Goal: Task Accomplishment & Management: Manage account settings

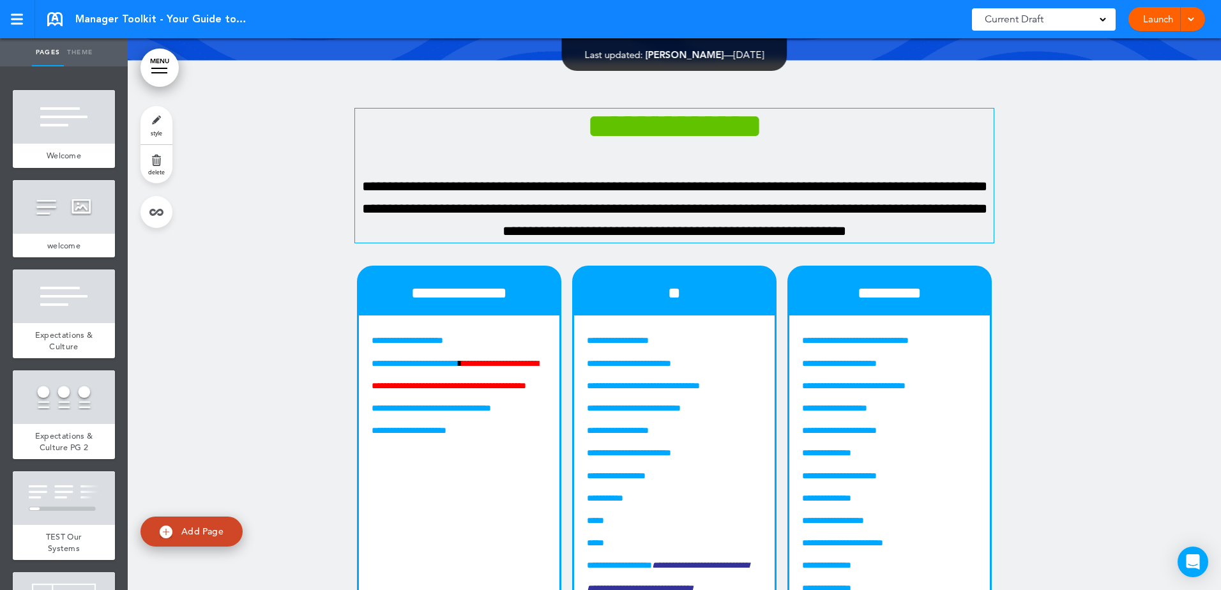
scroll to position [10605, 0]
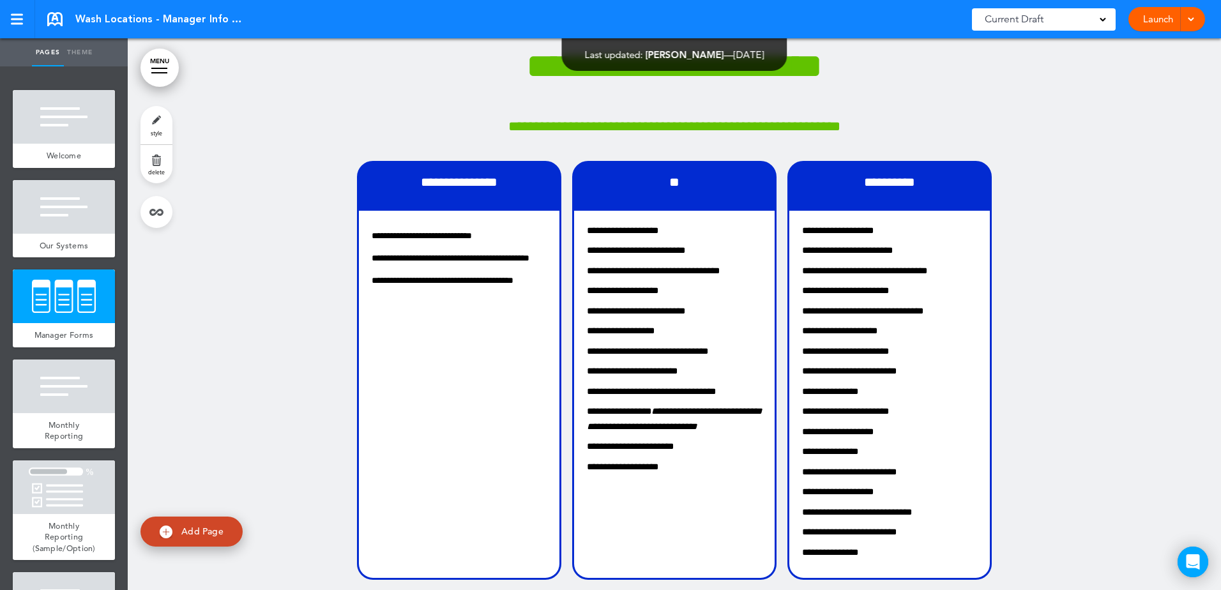
scroll to position [3066, 0]
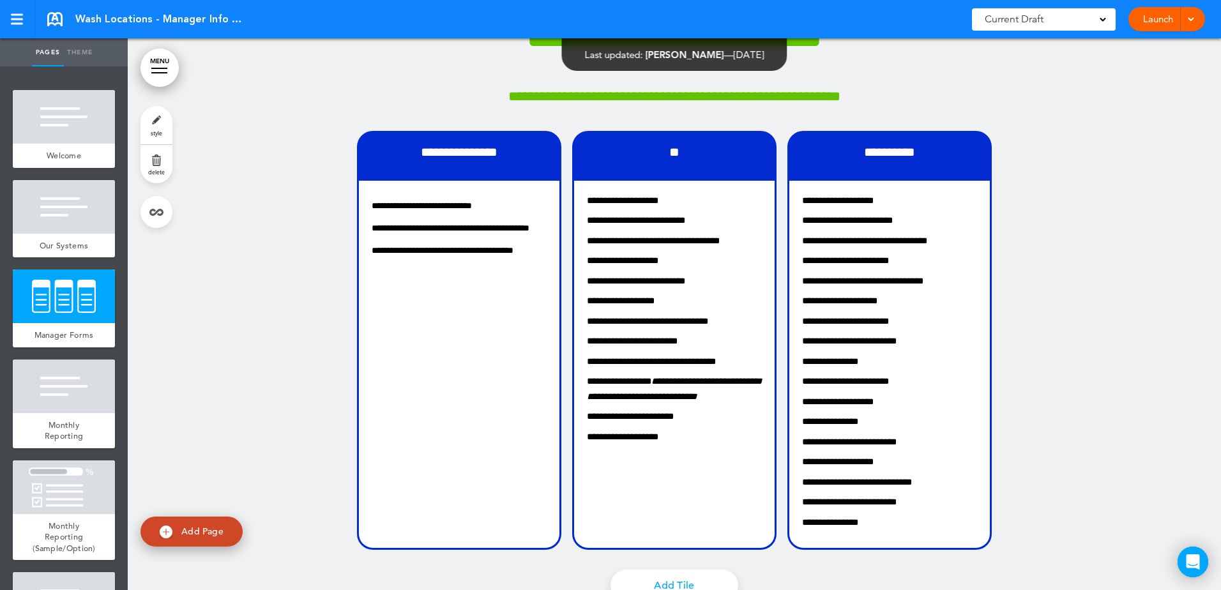
click at [293, 360] on div at bounding box center [675, 344] width 1094 height 746
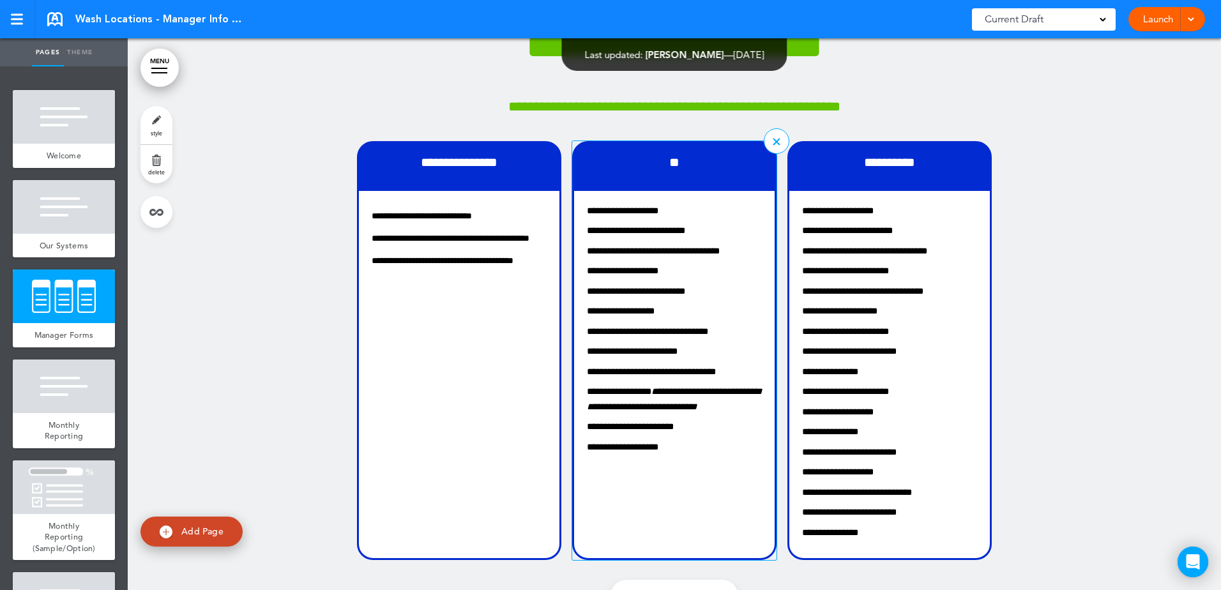
scroll to position [3055, 0]
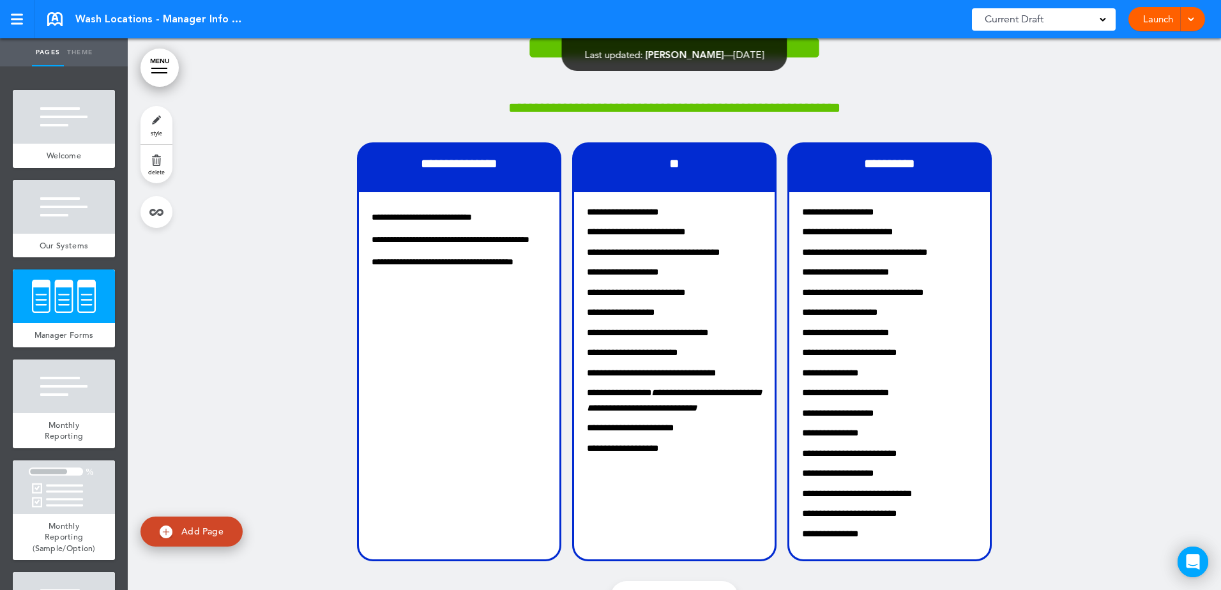
click at [297, 111] on div at bounding box center [675, 355] width 1094 height 746
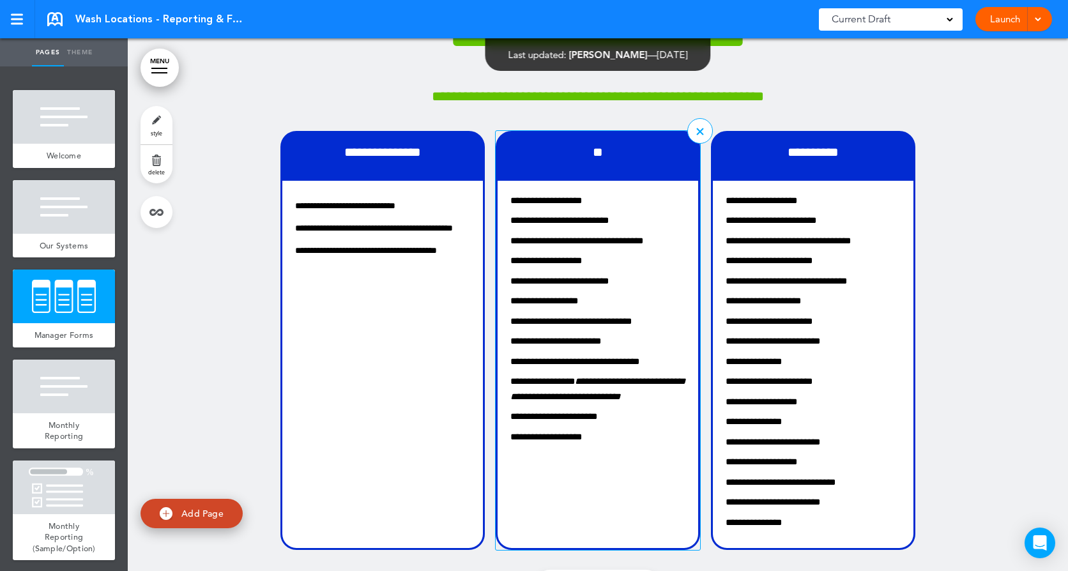
scroll to position [3130, 0]
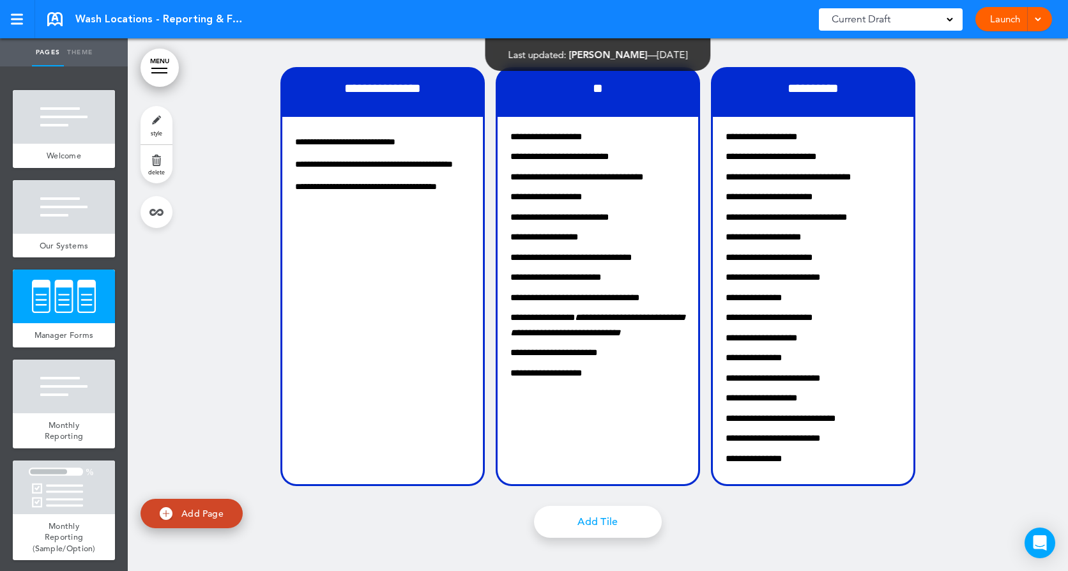
click at [47, 19] on div "Wash Locations - Reporting & Forms Saved! Current Draft CURRENT DRAFT Launch La…" at bounding box center [534, 19] width 1068 height 38
click at [54, 13] on link at bounding box center [54, 19] width 15 height 14
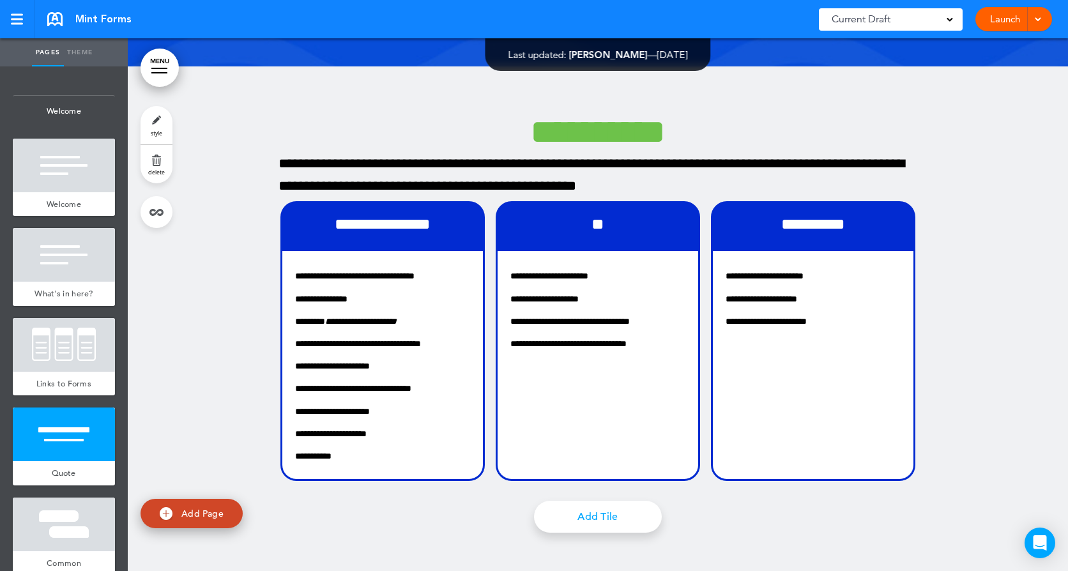
scroll to position [1022, 0]
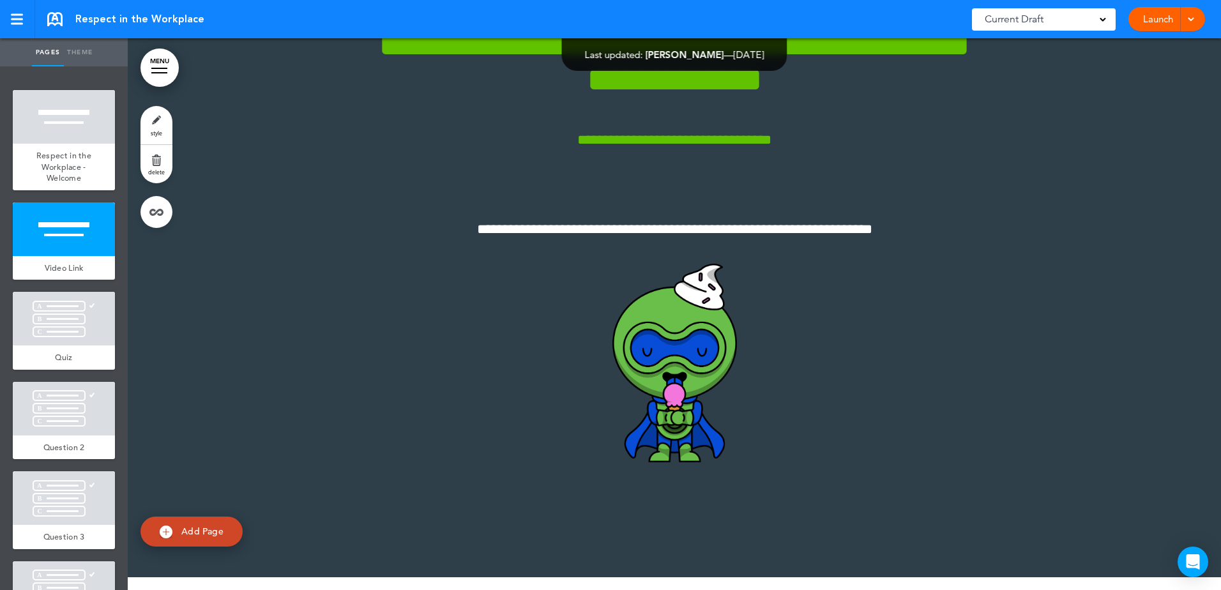
scroll to position [420, 0]
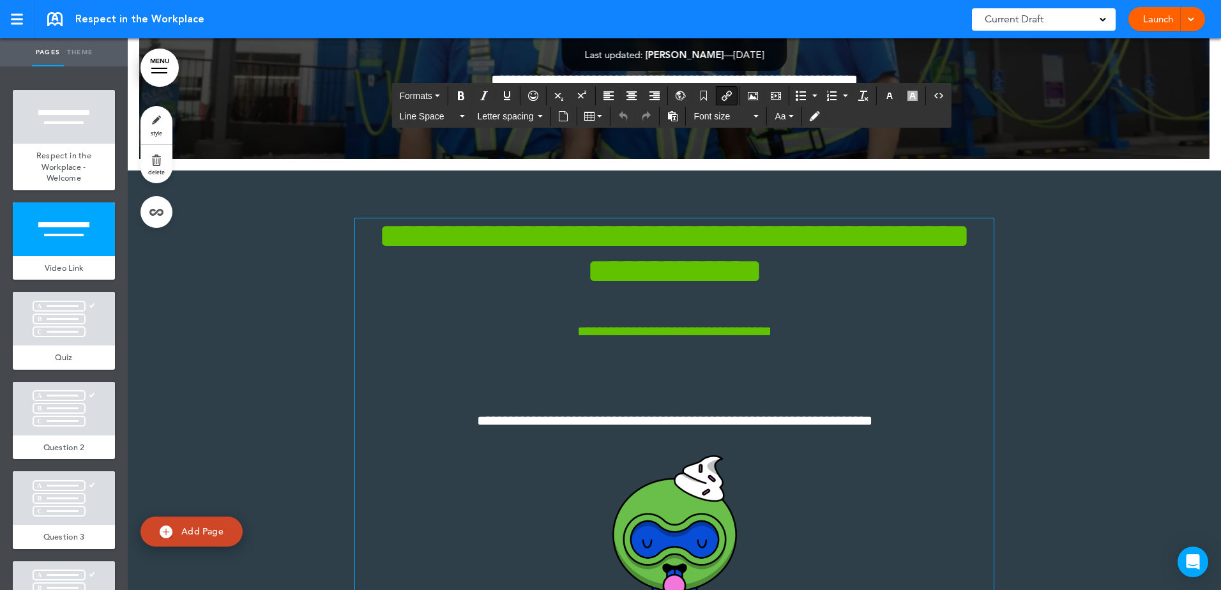
click at [674, 332] on span "**********" at bounding box center [675, 332] width 194 height 14
click at [801, 339] on p "**********" at bounding box center [674, 332] width 639 height 22
drag, startPoint x: 804, startPoint y: 333, endPoint x: 552, endPoint y: 335, distance: 251.7
click at [552, 335] on p "**********" at bounding box center [674, 332] width 639 height 22
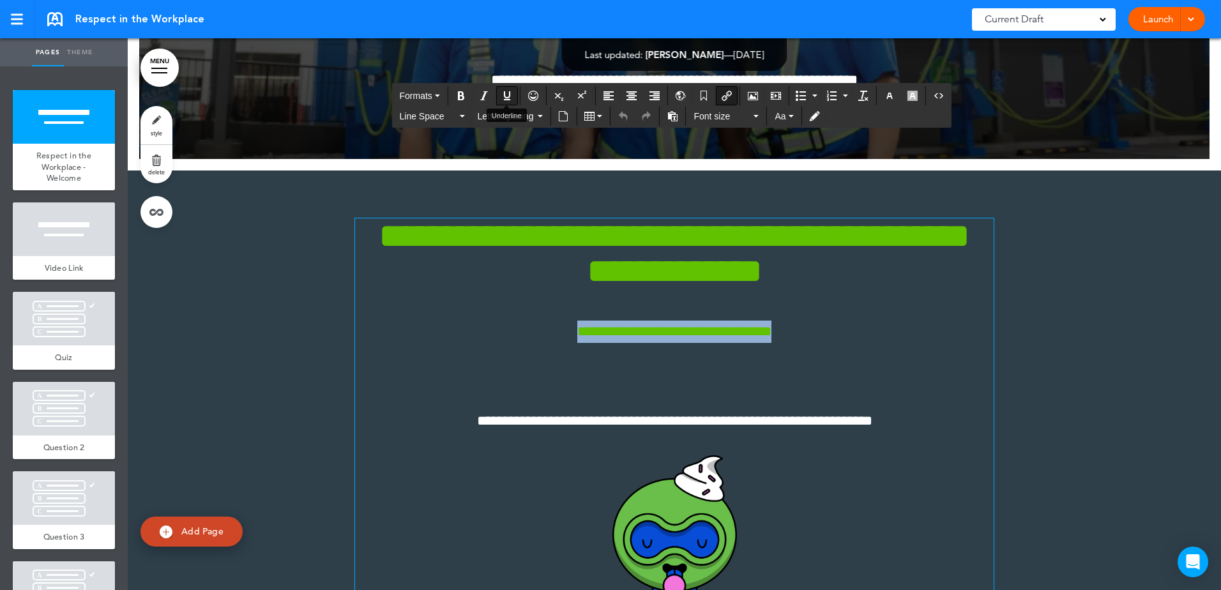
click at [506, 96] on icon "Underline" at bounding box center [507, 96] width 10 height 10
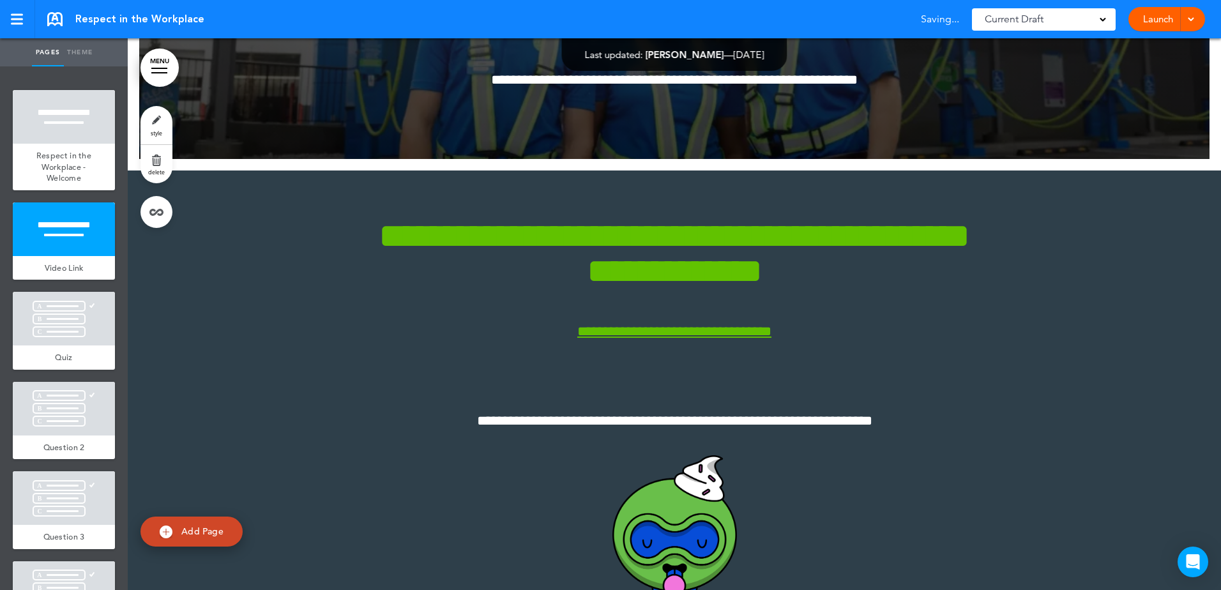
click at [1045, 330] on div at bounding box center [675, 470] width 1094 height 599
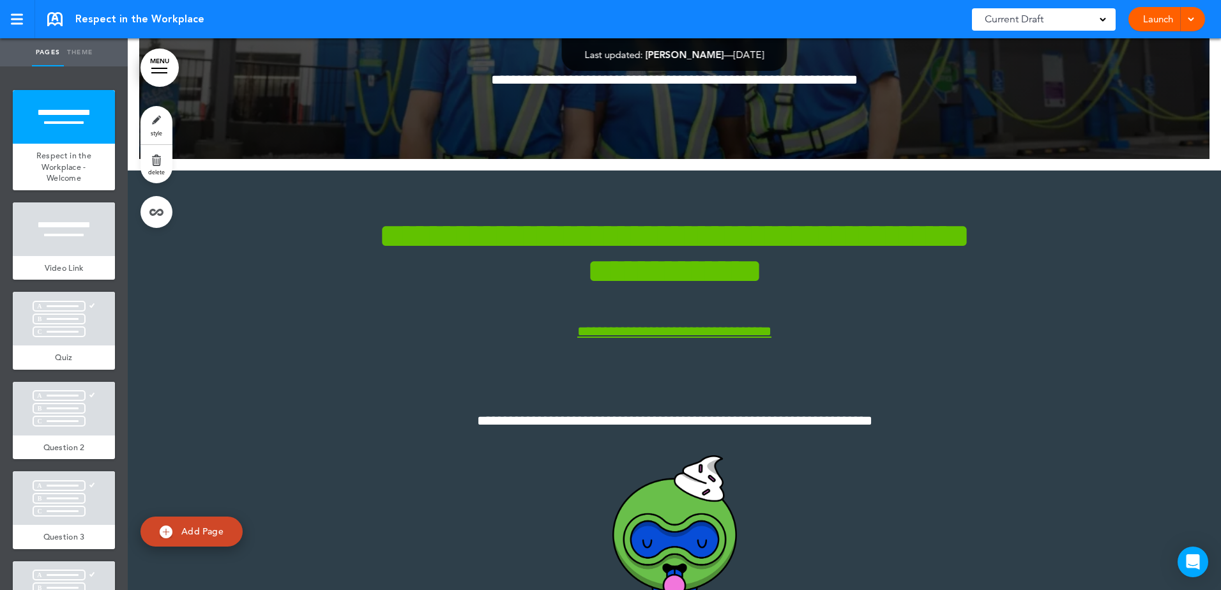
click at [1195, 19] on span at bounding box center [1191, 18] width 8 height 8
click at [1138, 82] on li "Preview Draft" at bounding box center [1148, 77] width 114 height 29
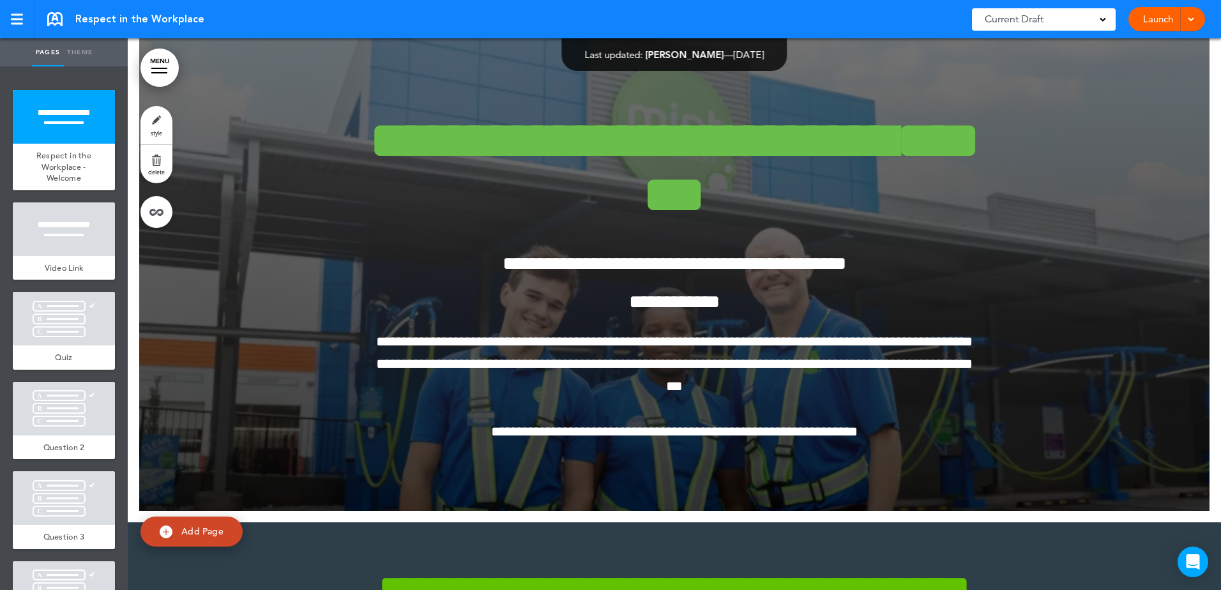
scroll to position [0, 0]
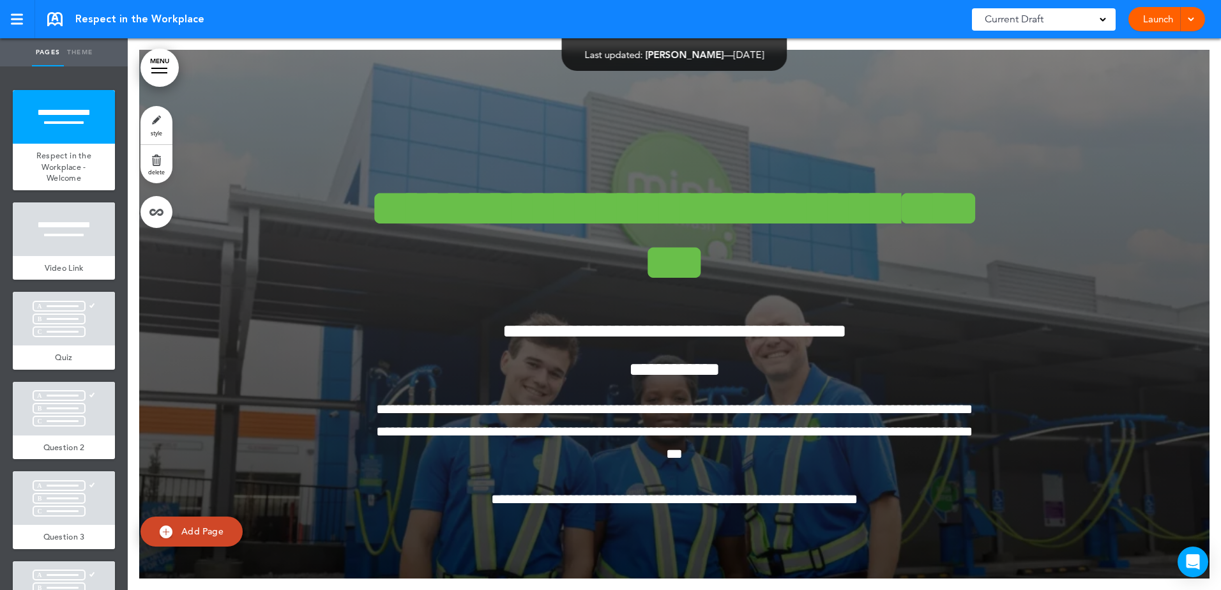
click at [273, 172] on div at bounding box center [674, 314] width 1071 height 529
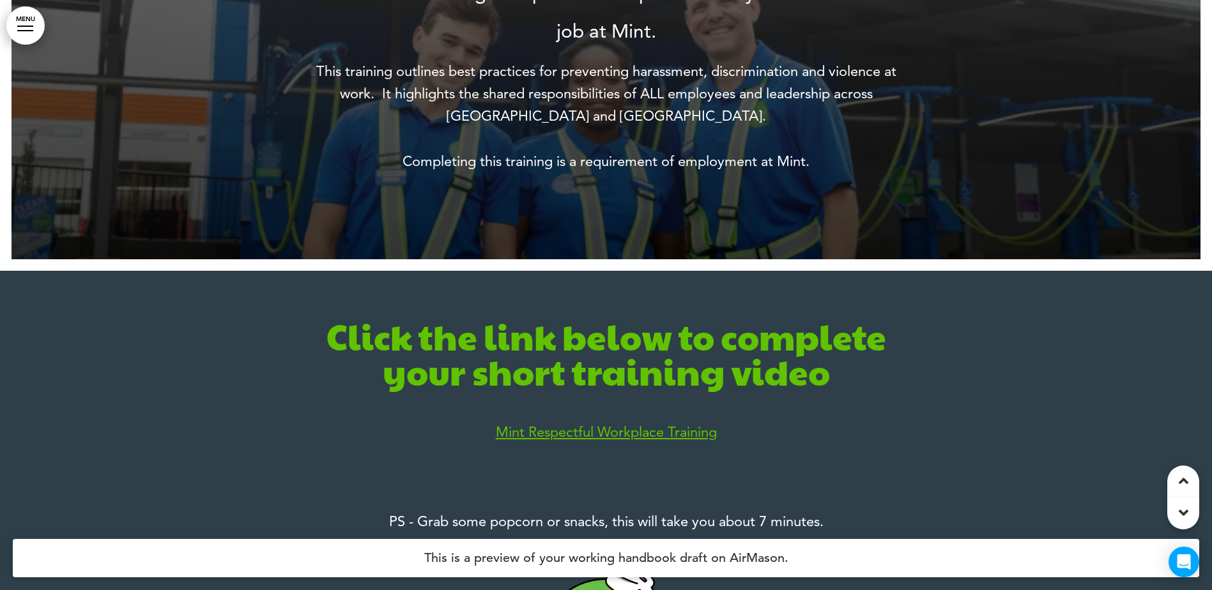
scroll to position [383, 0]
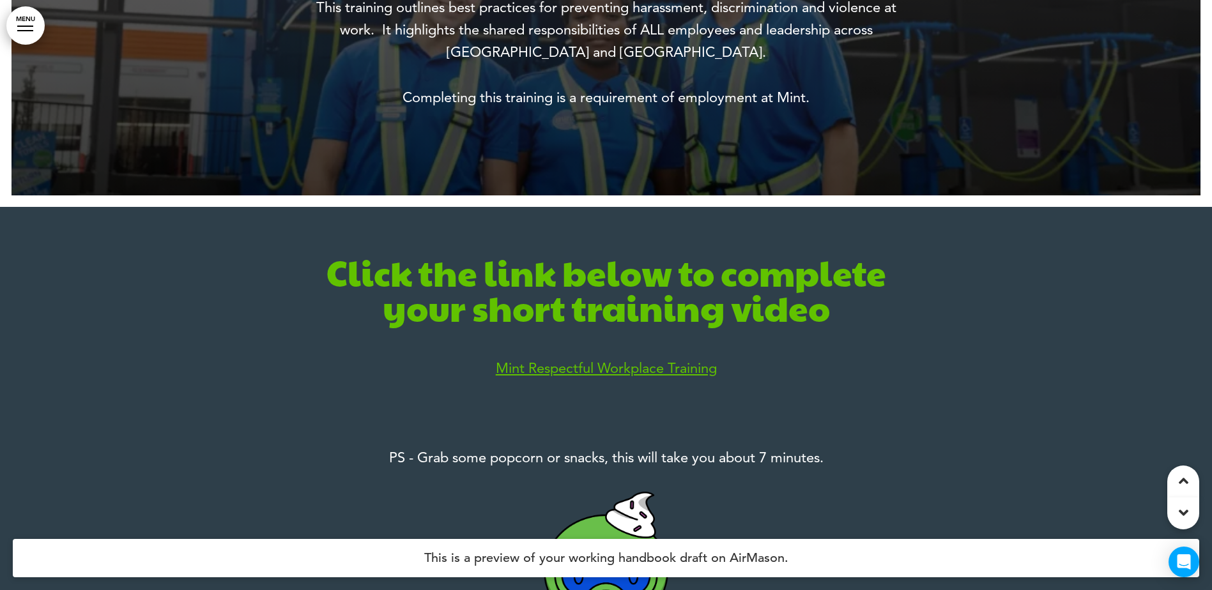
click at [667, 369] on span "﻿Mint Respectful Workplace Training﻿" at bounding box center [606, 368] width 221 height 17
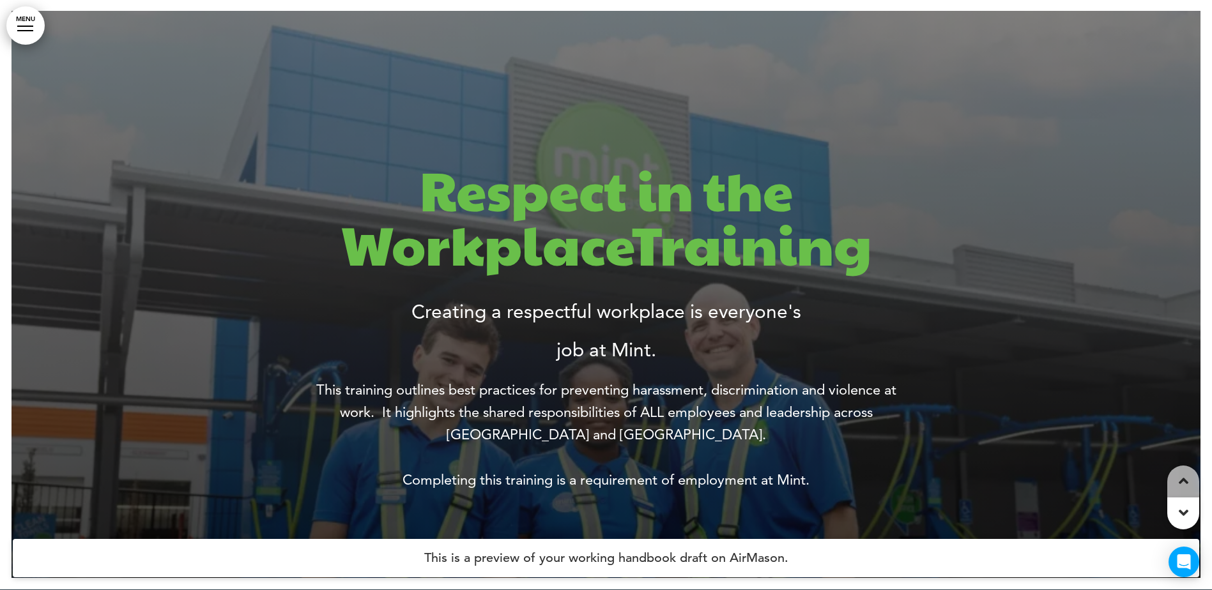
scroll to position [0, 0]
click at [574, 95] on h1 at bounding box center [606, 103] width 613 height 54
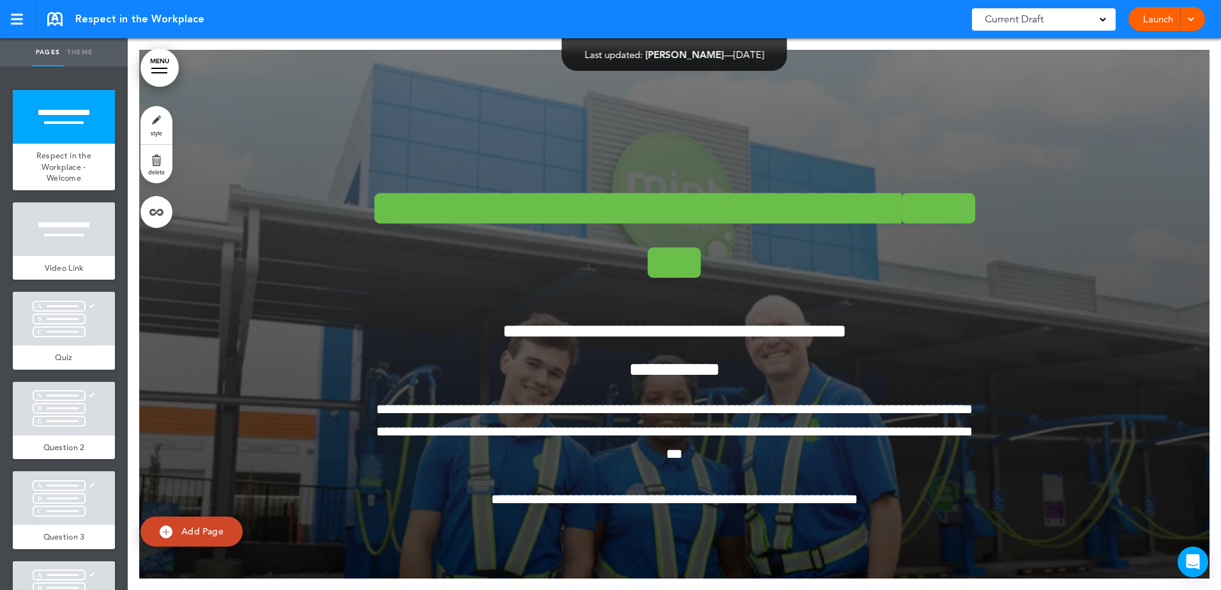
click at [1159, 19] on link "Launch" at bounding box center [1158, 19] width 40 height 24
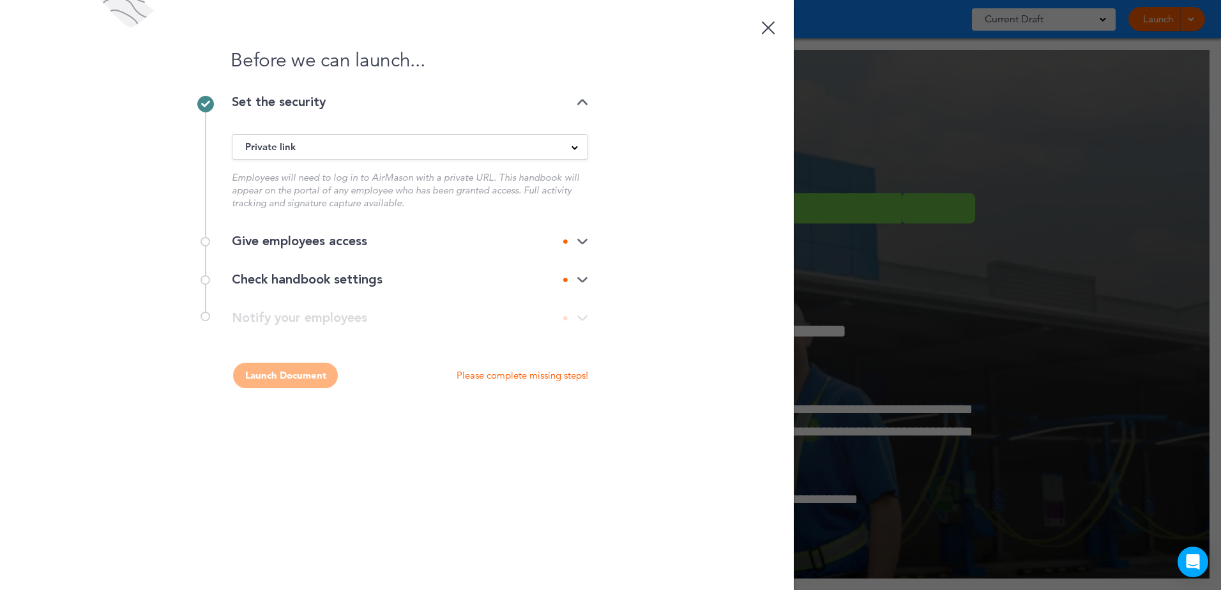
click at [338, 146] on div "Private link" at bounding box center [410, 147] width 355 height 14
click at [588, 238] on img at bounding box center [582, 242] width 11 height 8
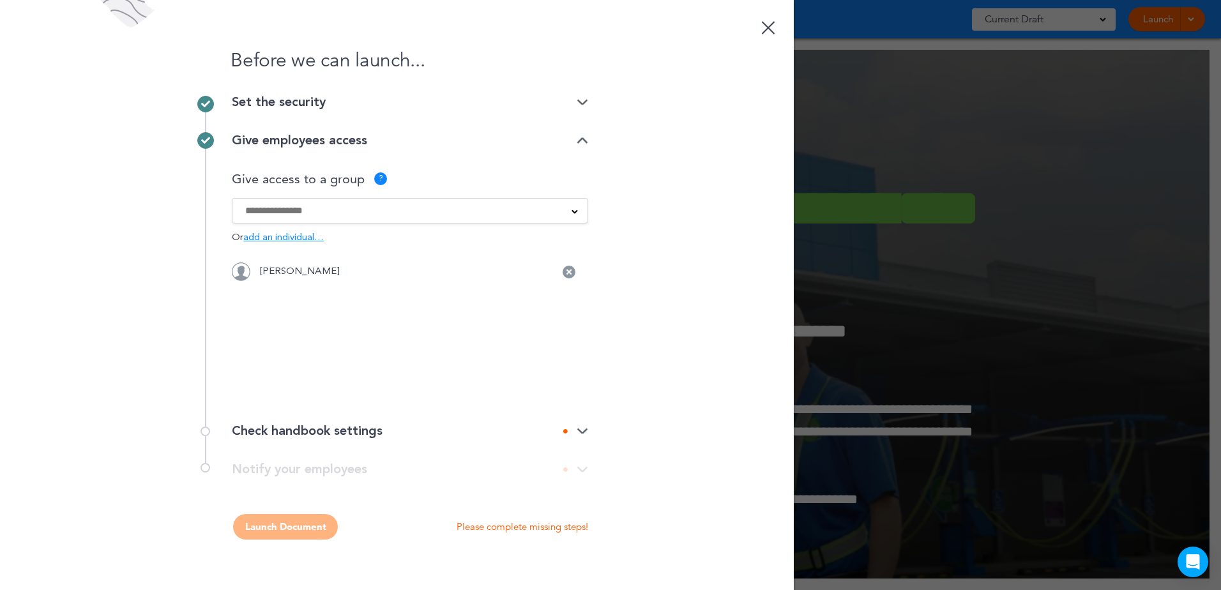
click at [473, 217] on input at bounding box center [401, 211] width 313 height 14
click at [625, 193] on div "Before we can launch... Set the security Private link Public link Private link …" at bounding box center [397, 295] width 794 height 590
click at [272, 239] on span "add an individual…" at bounding box center [283, 238] width 80 height 10
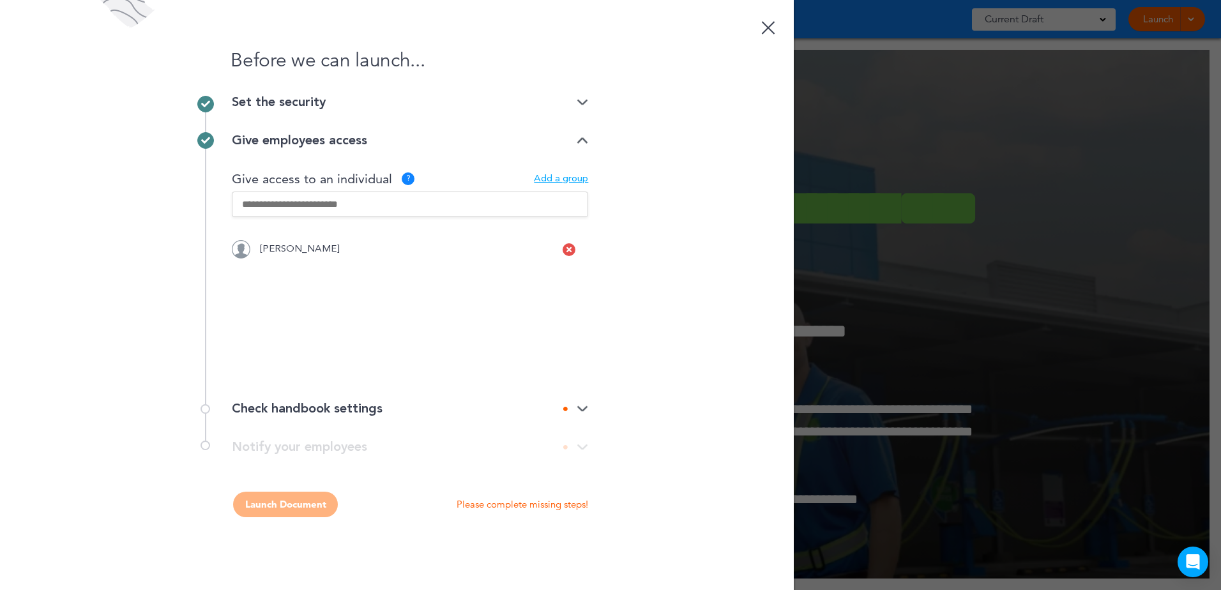
click at [564, 247] on div "[PERSON_NAME]" at bounding box center [410, 249] width 356 height 19
click at [565, 247] on div at bounding box center [569, 249] width 13 height 13
click at [763, 32] on div at bounding box center [768, 27] width 13 height 13
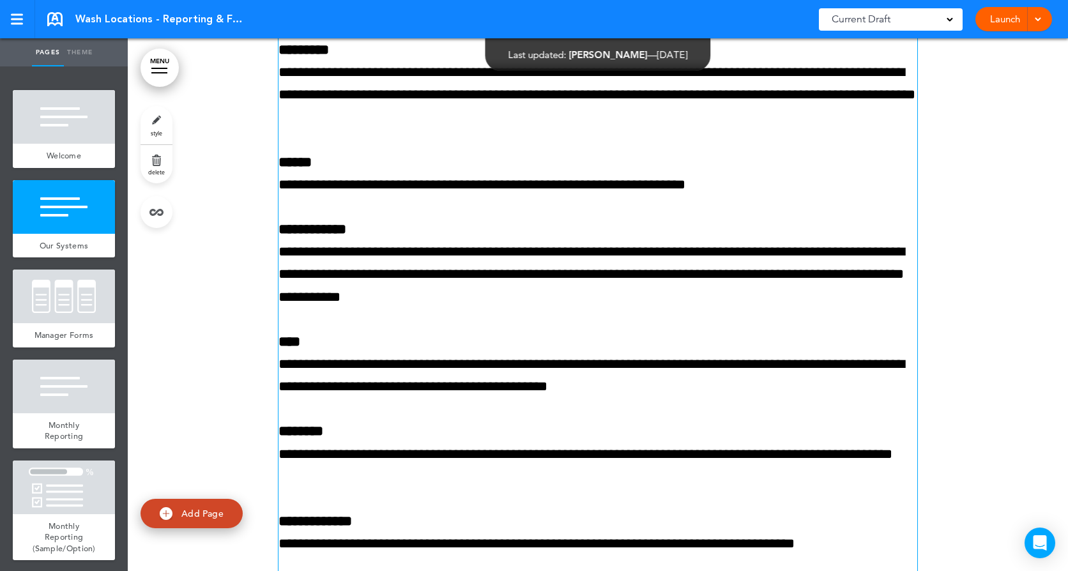
scroll to position [2044, 0]
